Goal: Find specific page/section: Find specific page/section

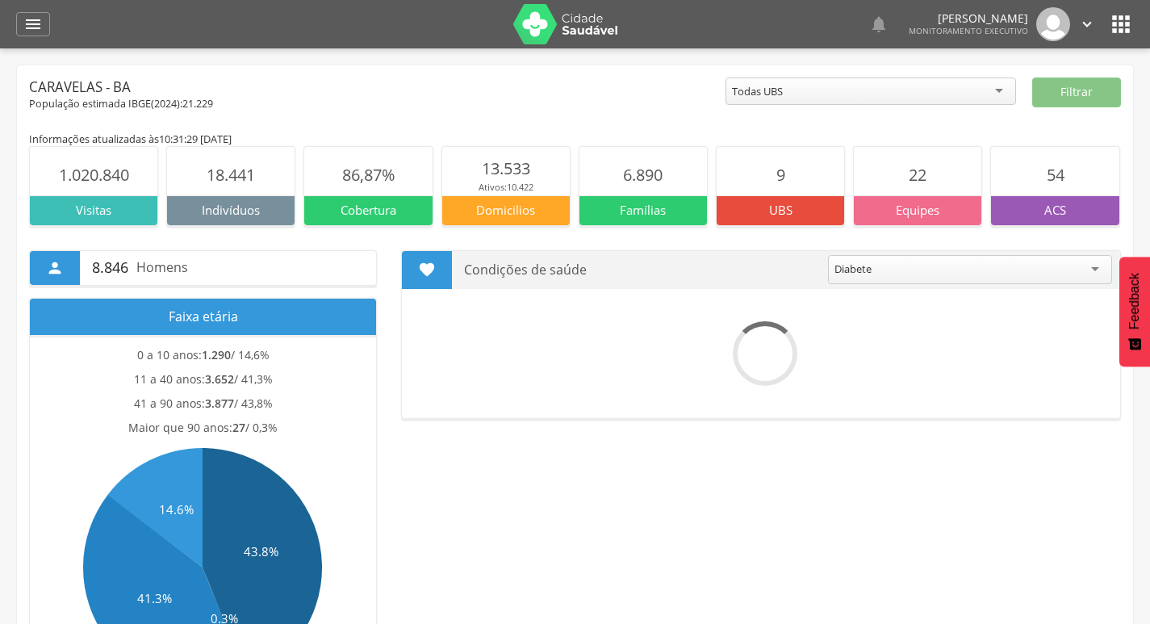
click at [1145, 19] on header " Dashboard Supervisão Produtividade Mapa da cidade Mapa de cobertura Ranking A…" at bounding box center [575, 24] width 1150 height 48
click at [1125, 19] on icon "" at bounding box center [1121, 24] width 26 height 26
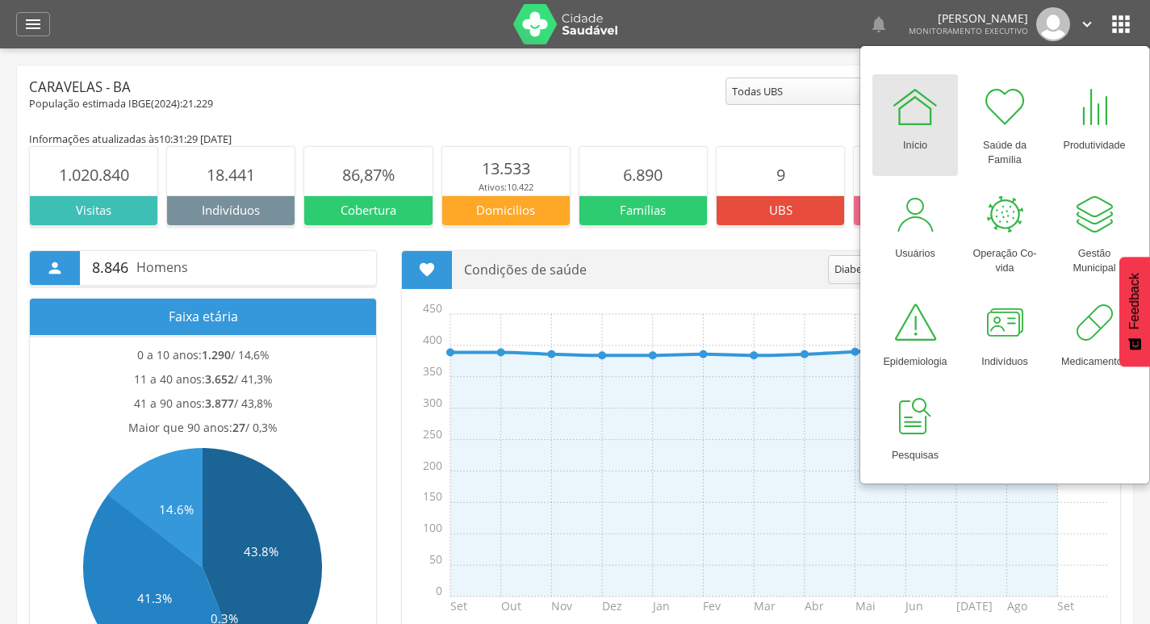
click at [543, 109] on div "População estimada IBGE( 2024 ): 21.229" at bounding box center [377, 104] width 697 height 15
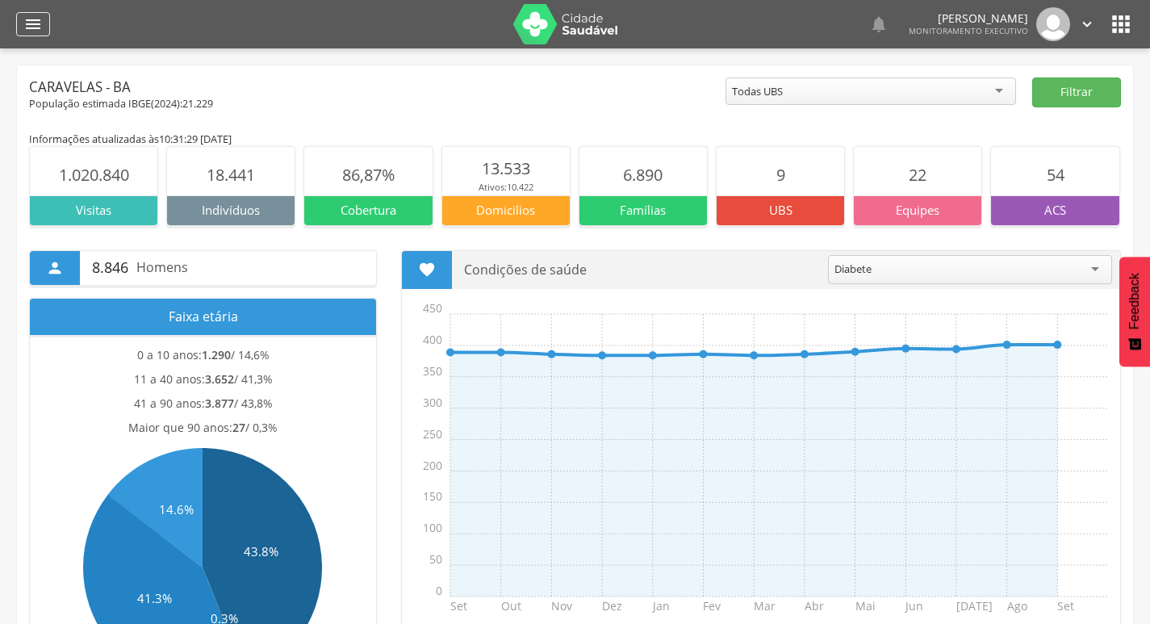
click at [19, 23] on div "" at bounding box center [33, 24] width 34 height 24
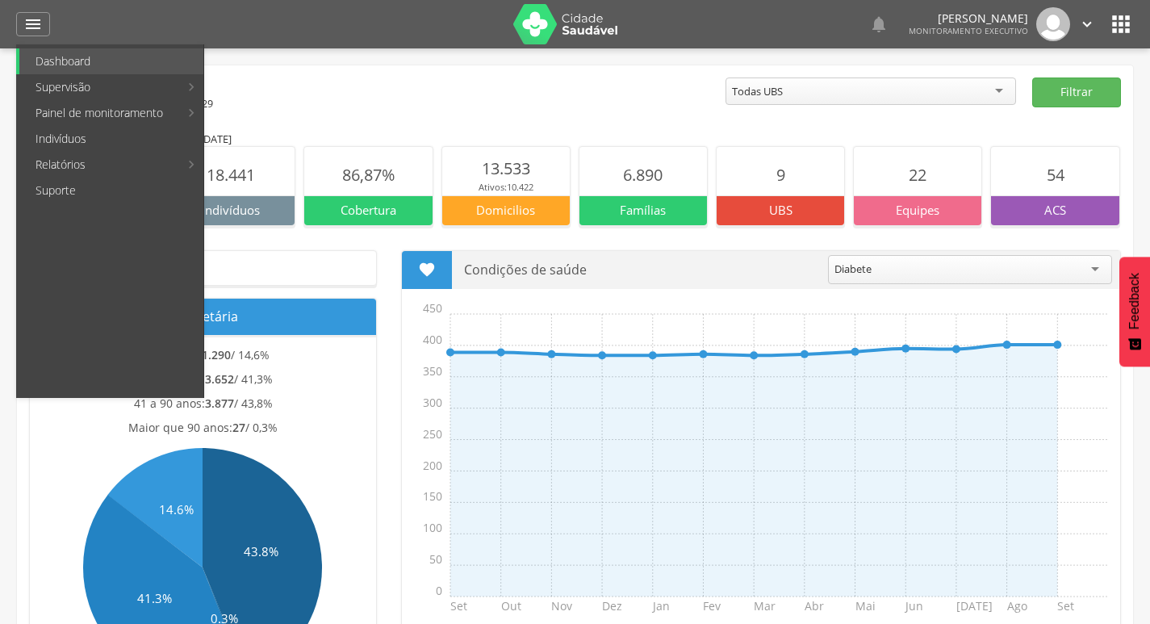
click at [1135, 17] on header " Dashboard Supervisão Produtividade Mapa da cidade Mapa de cobertura Ranking A…" at bounding box center [575, 24] width 1150 height 48
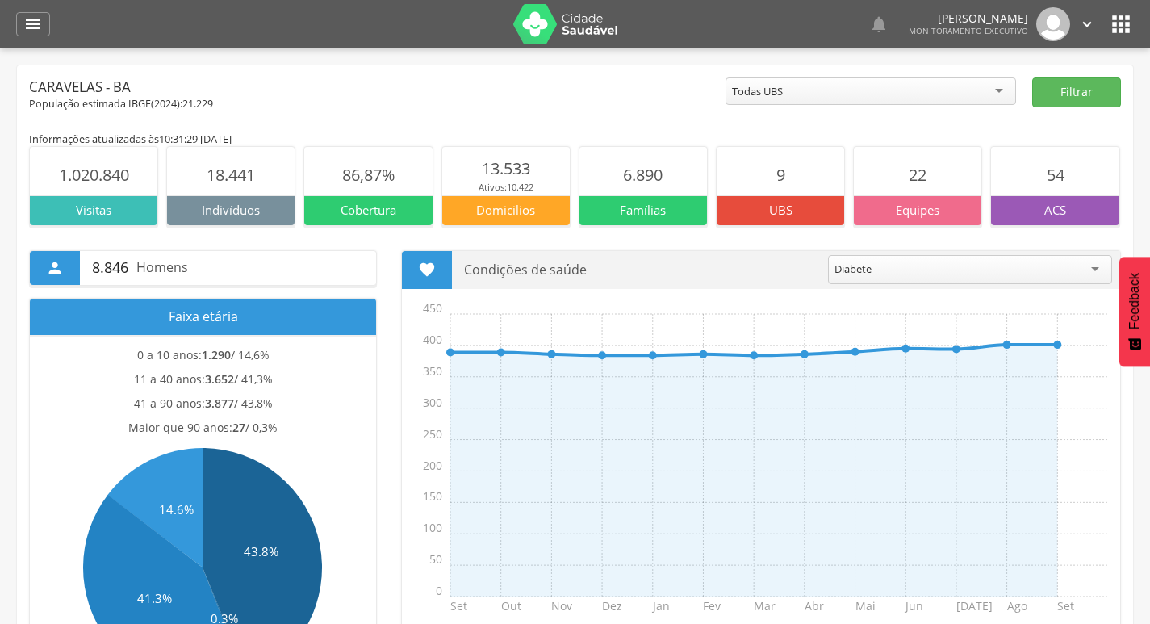
click at [540, 27] on img at bounding box center [565, 24] width 105 height 40
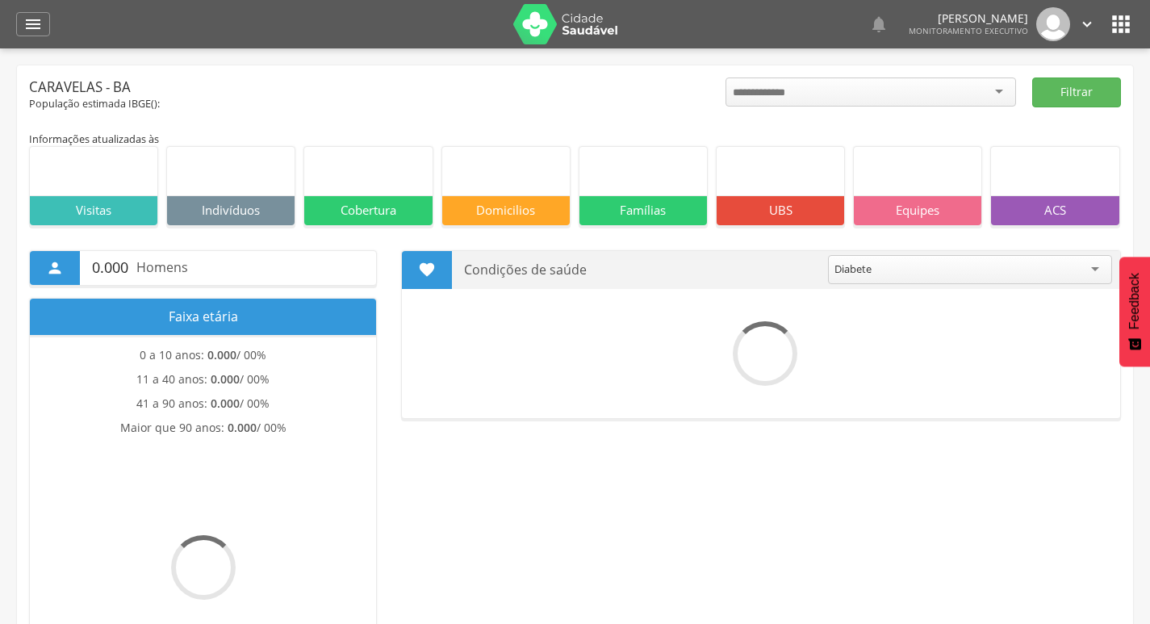
click at [1114, 30] on icon "" at bounding box center [1121, 24] width 26 height 26
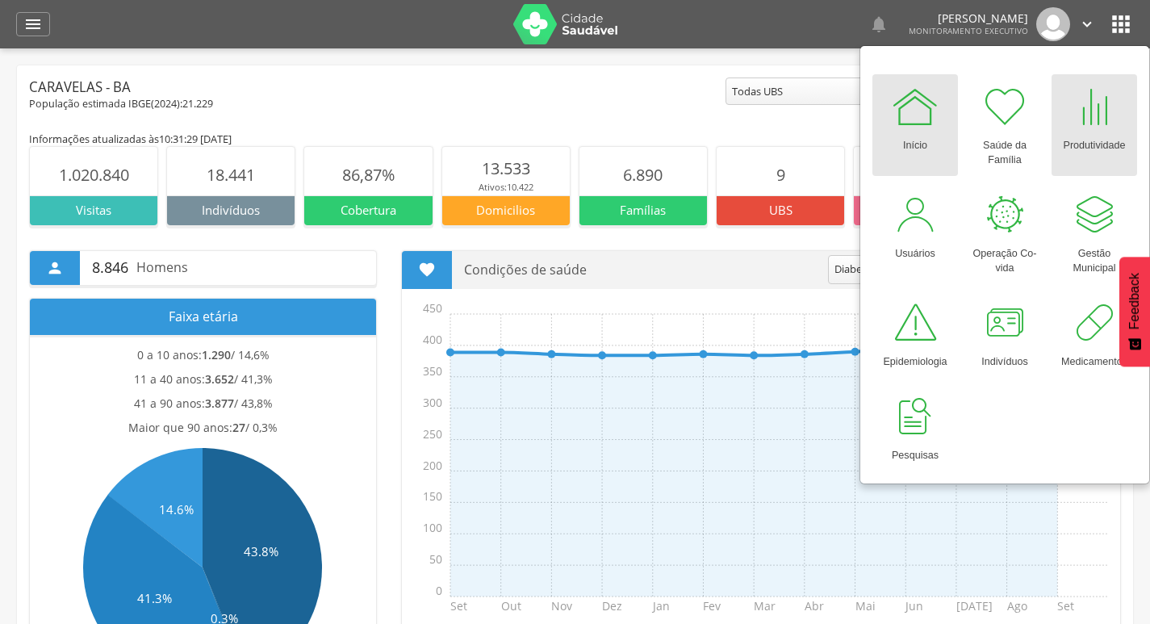
click at [1078, 146] on div "Produtividade" at bounding box center [1094, 142] width 62 height 23
